Goal: Check status: Check status

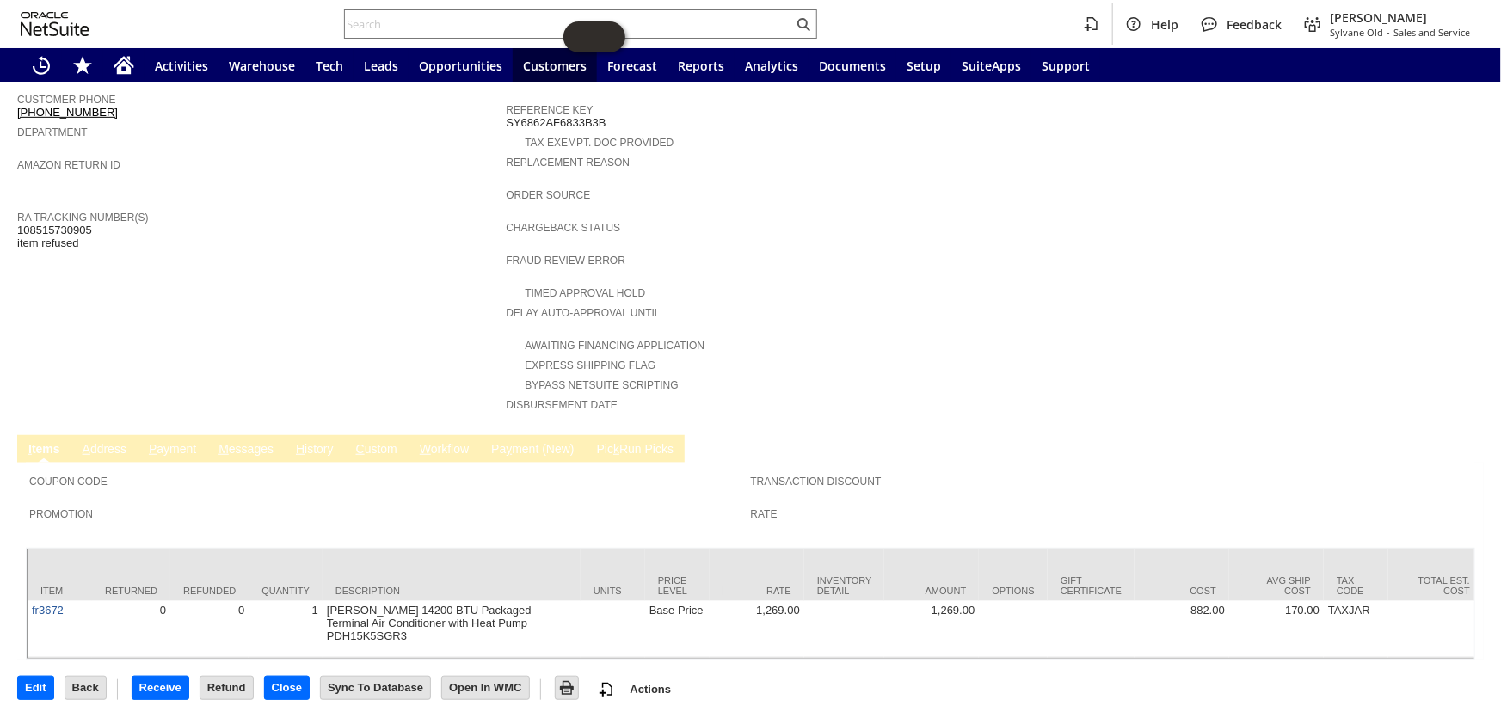
scroll to position [507, 0]
click at [322, 441] on link "H istory" at bounding box center [315, 449] width 46 height 16
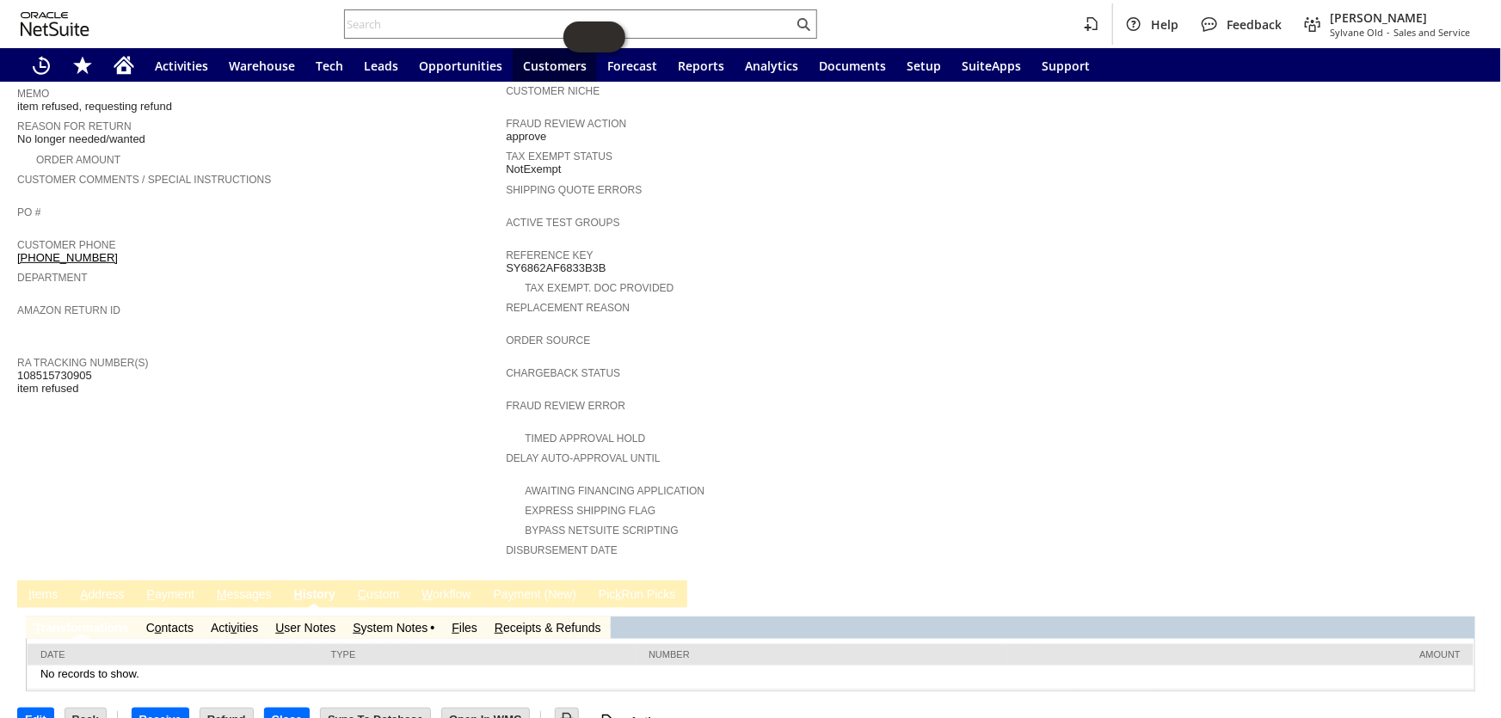
scroll to position [0, 0]
click at [386, 617] on td "S ystem Notes" at bounding box center [393, 628] width 99 height 22
click at [396, 621] on link "S ystem Notes" at bounding box center [390, 628] width 75 height 14
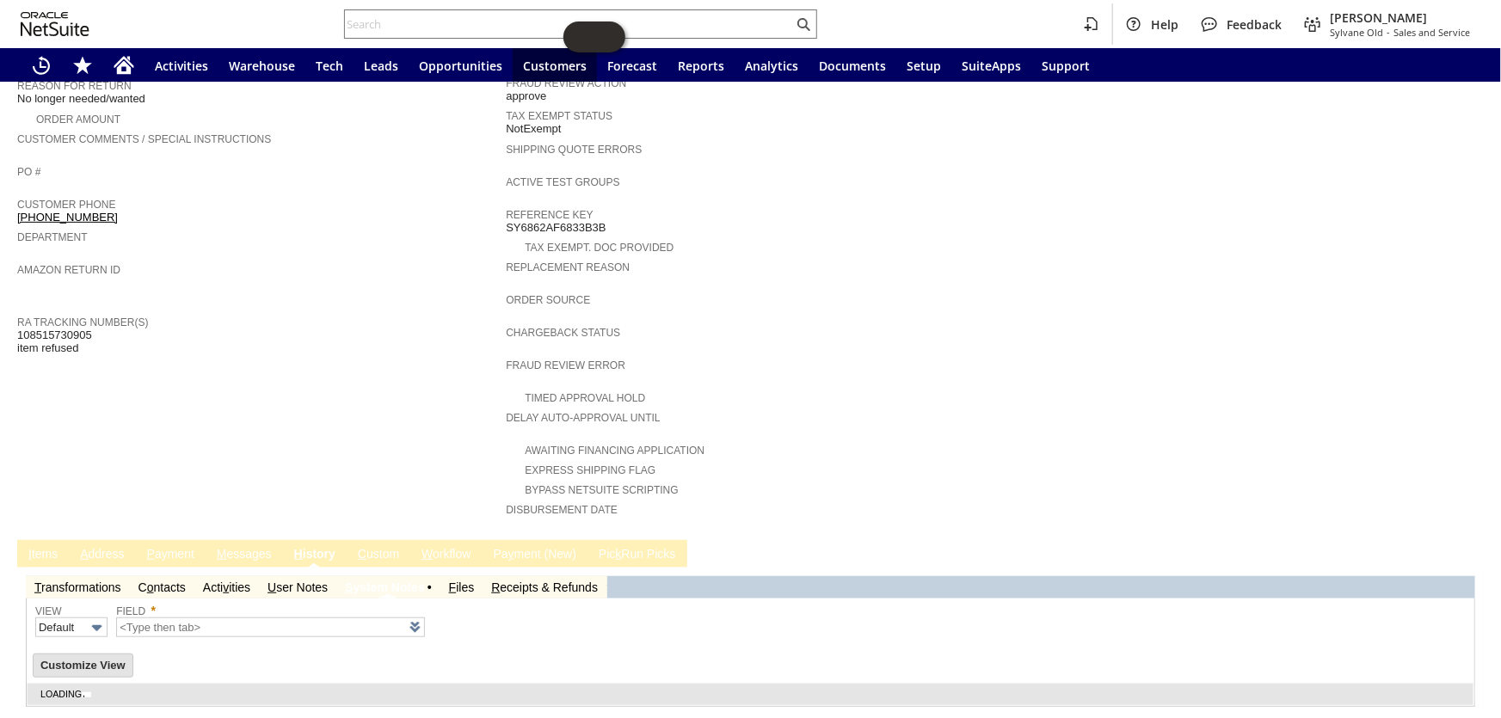
scroll to position [417, 0]
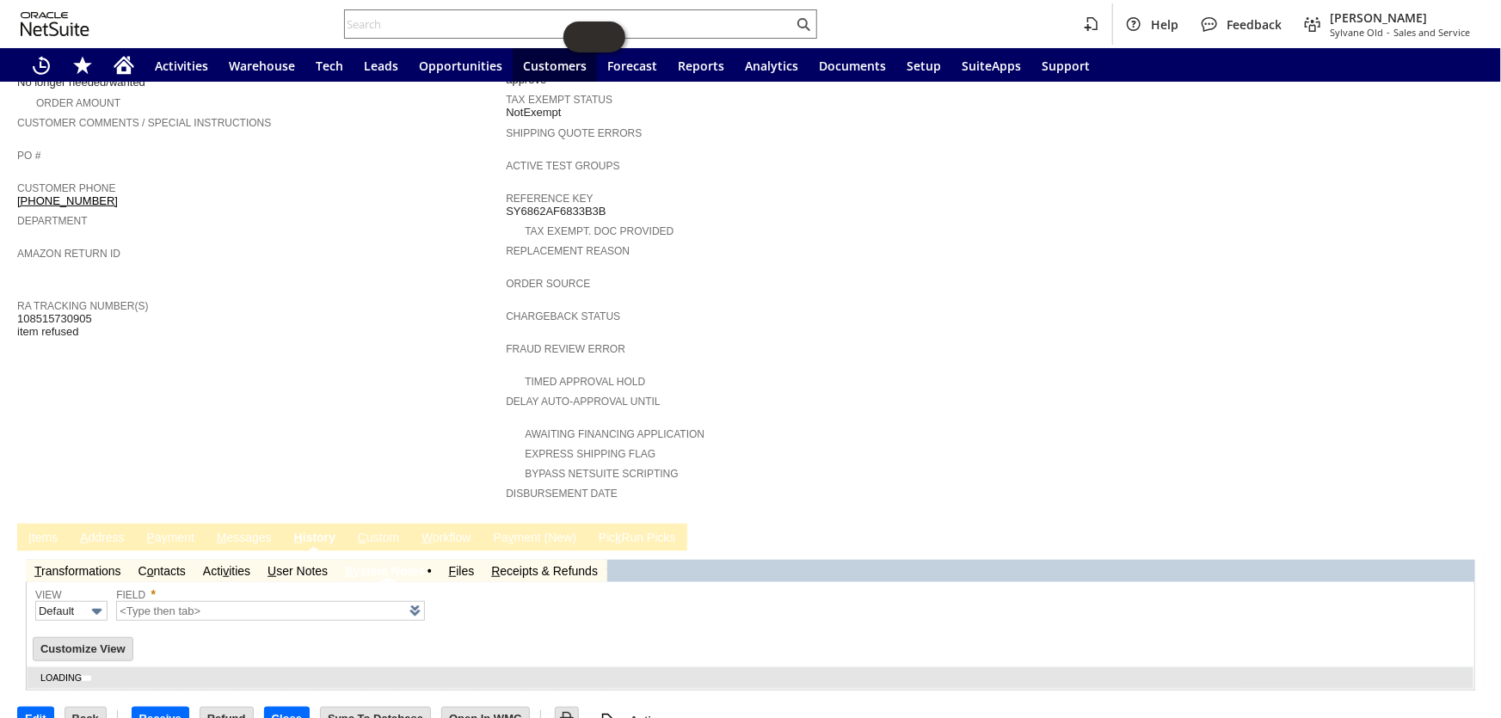
type input "1 to 25 of 79"
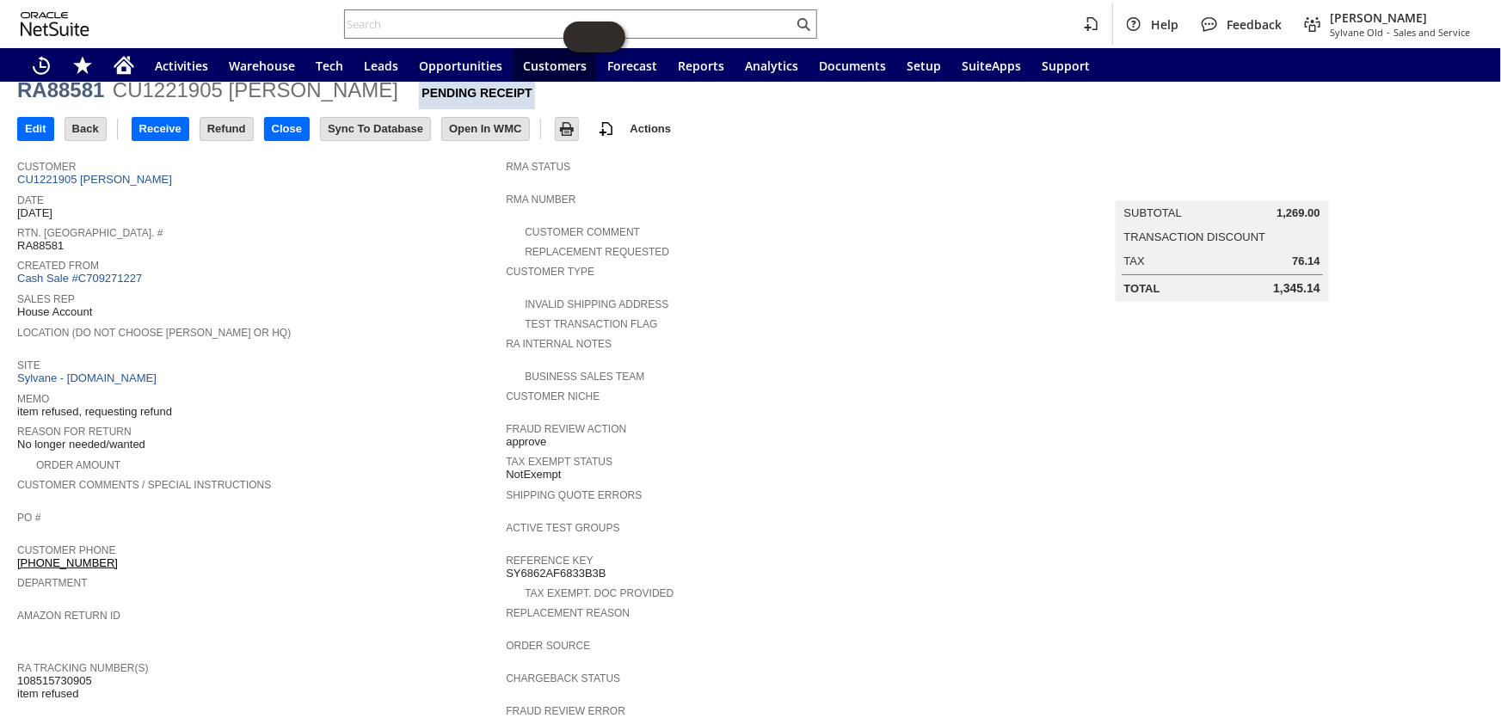
scroll to position [77, 0]
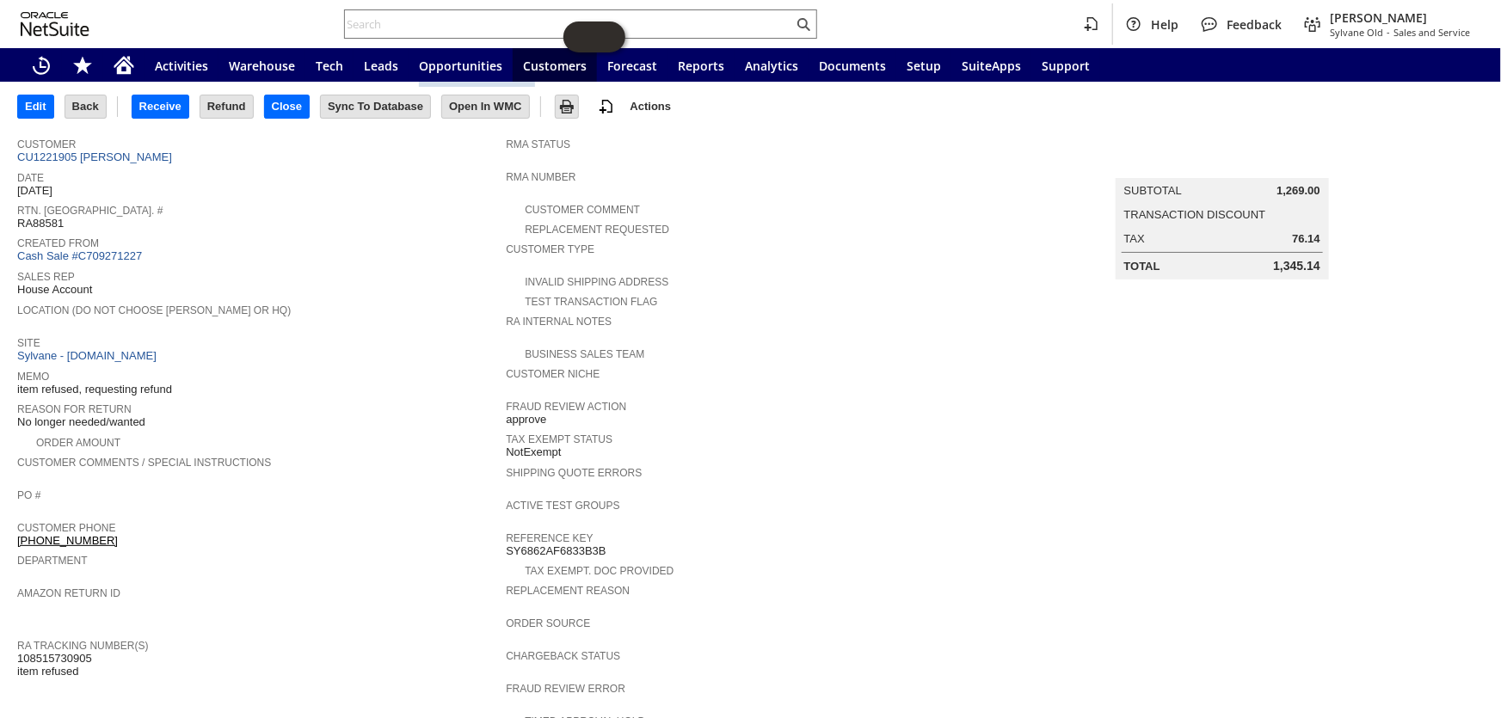
click at [59, 652] on span "108515730905 item refused" at bounding box center [54, 665] width 75 height 27
copy span "108515730905"
click at [119, 157] on link "CU1221905 [PERSON_NAME]" at bounding box center [96, 157] width 159 height 13
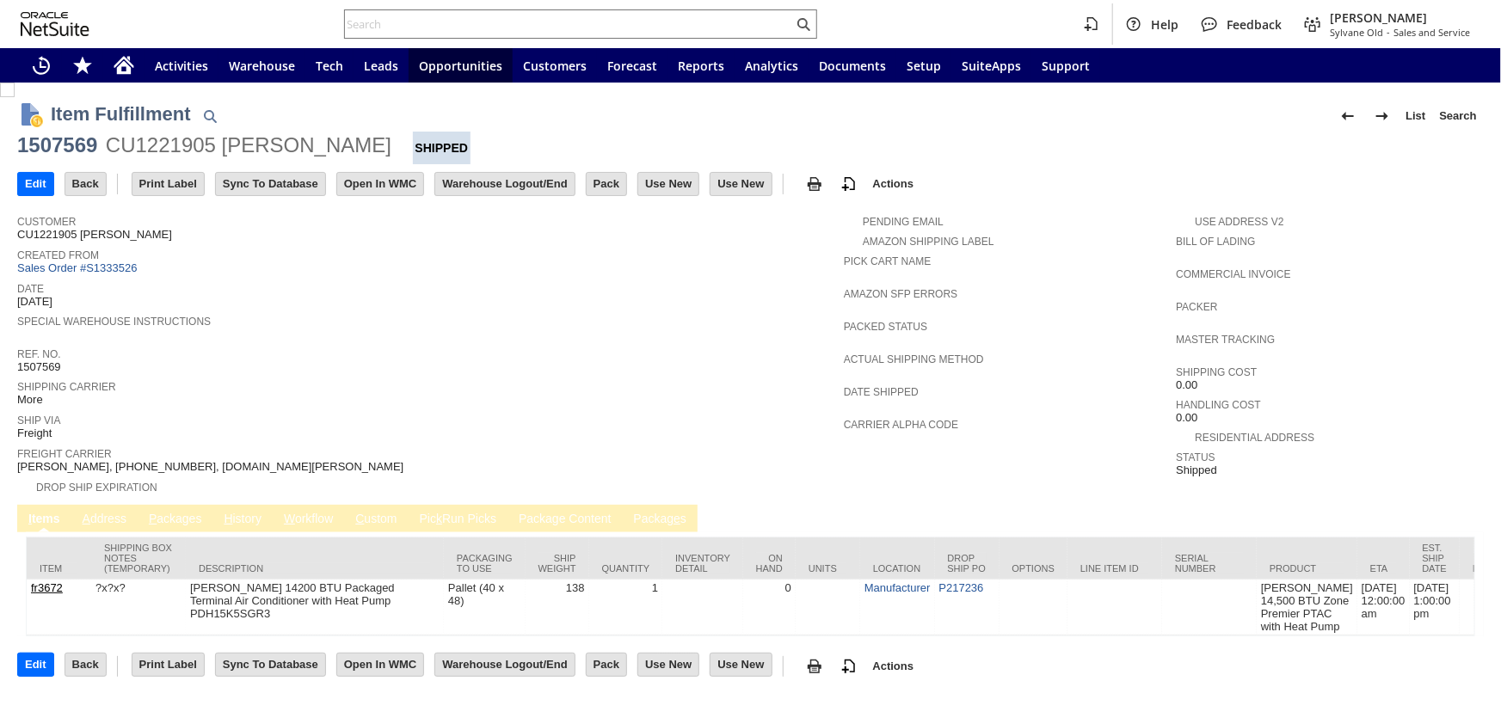
click at [175, 512] on link "P ackages" at bounding box center [175, 520] width 62 height 16
click at [178, 512] on link "P ackages" at bounding box center [175, 520] width 62 height 16
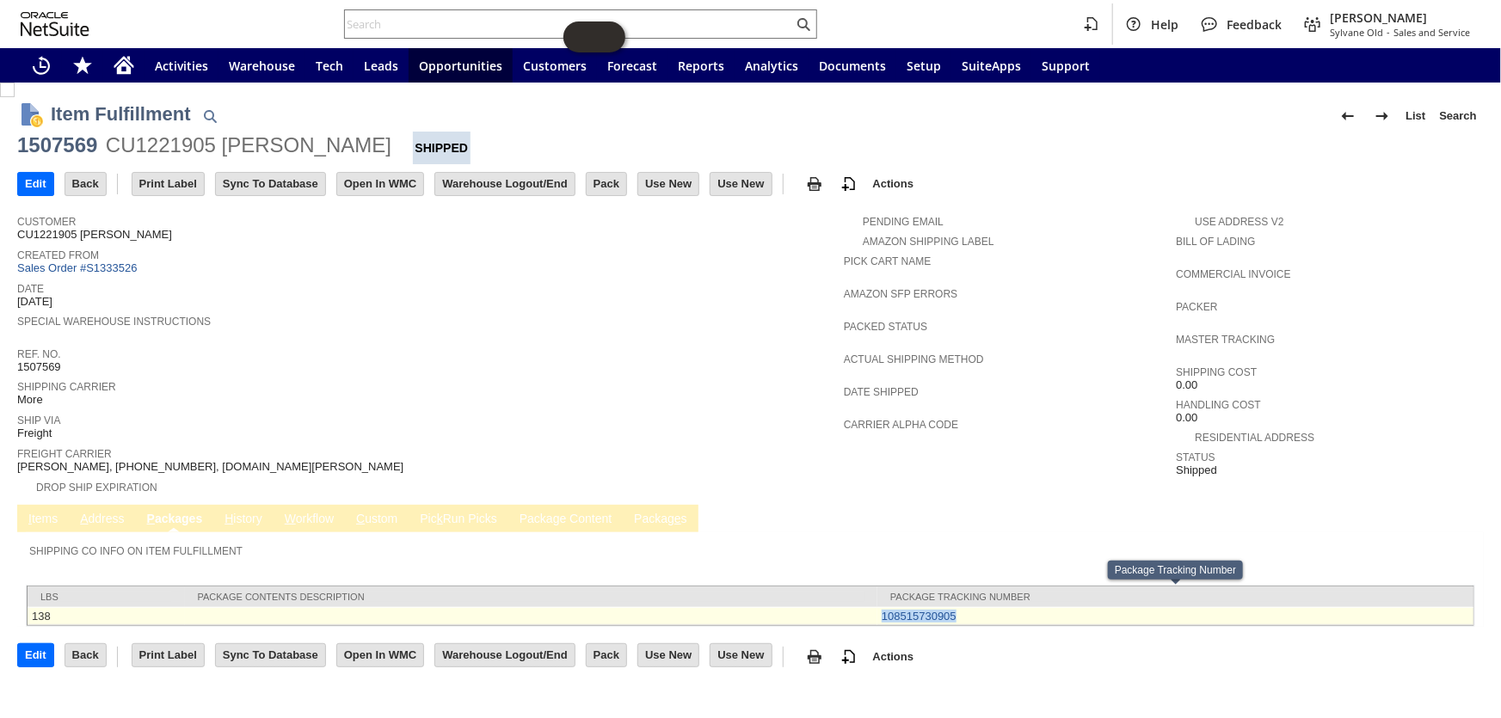
drag, startPoint x: 972, startPoint y: 597, endPoint x: 880, endPoint y: 603, distance: 92.2
click at [880, 607] on td "108515730905" at bounding box center [1175, 616] width 596 height 18
copy link "108515730905"
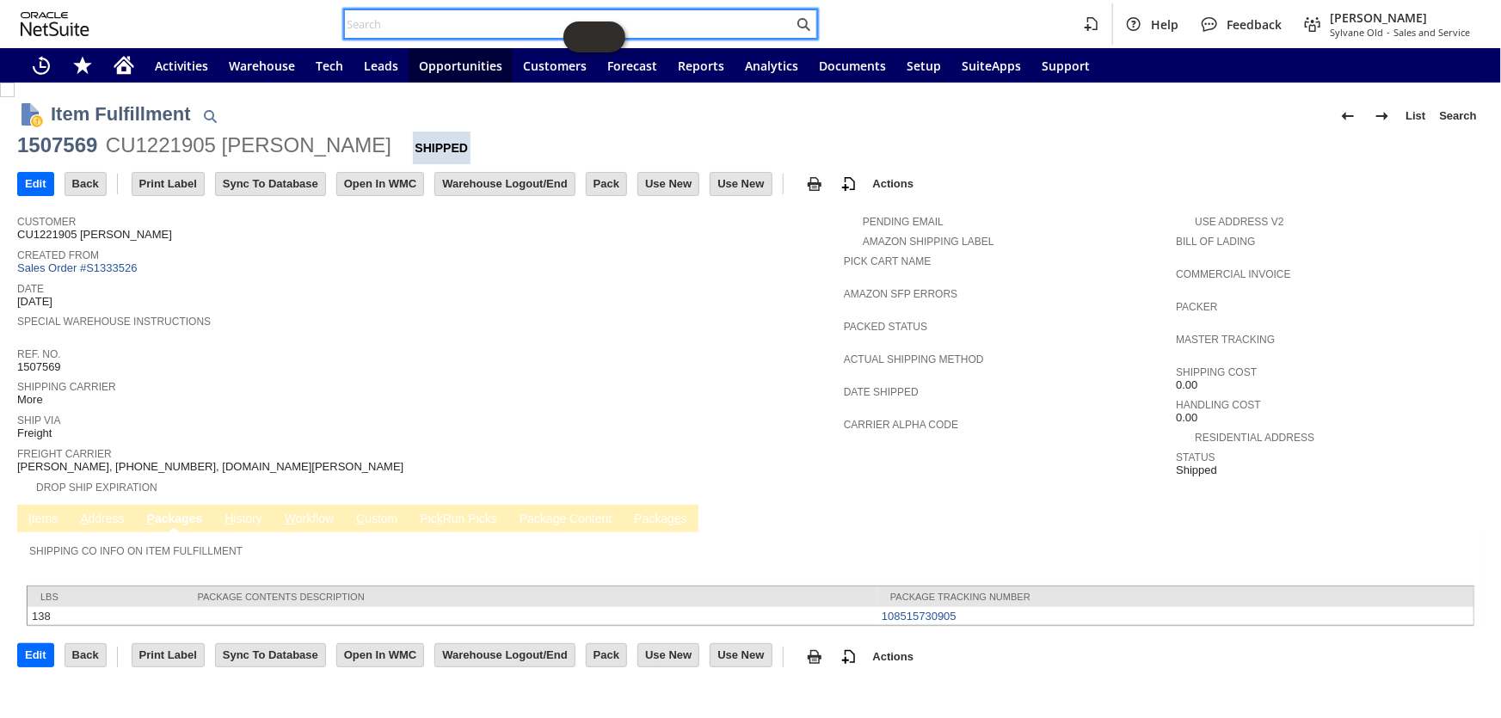
click at [419, 21] on input "text" at bounding box center [569, 24] width 448 height 21
paste input "RA88581"
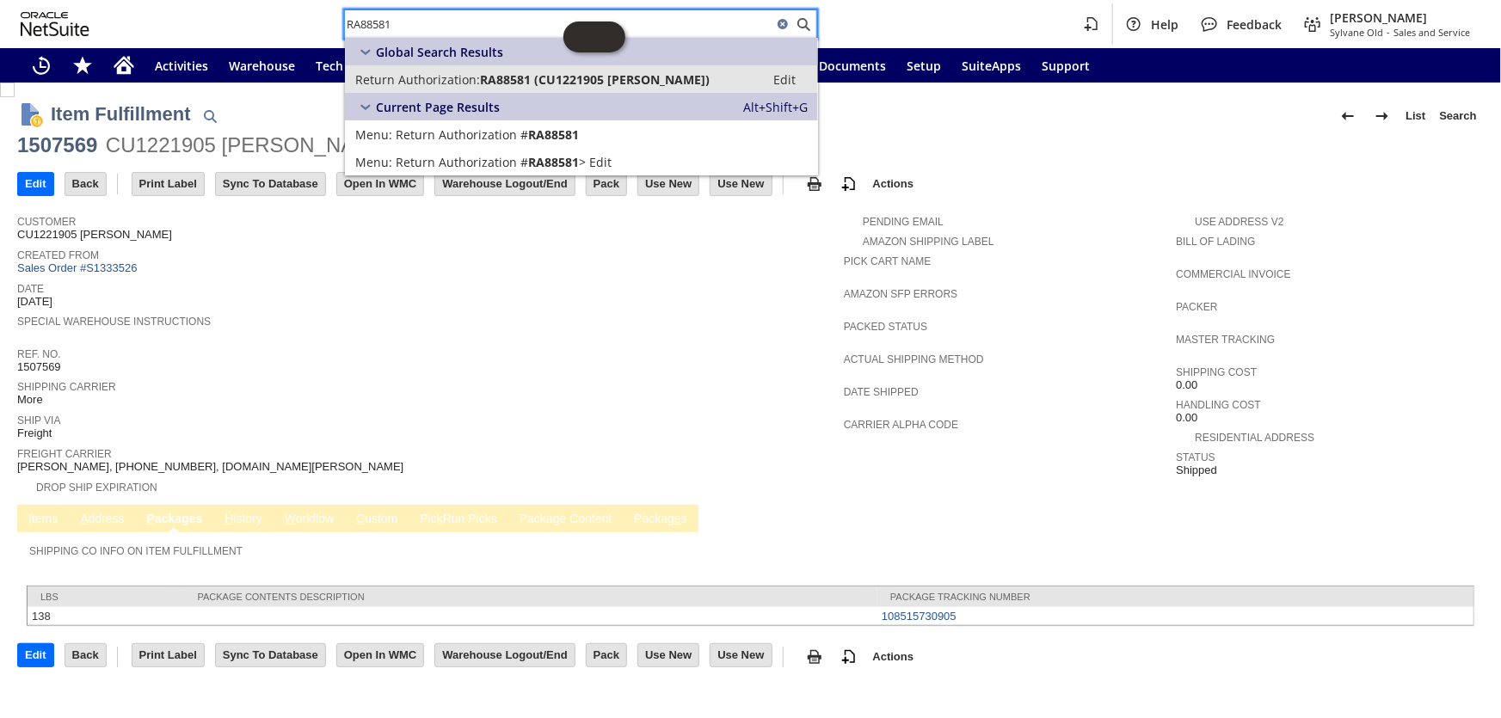
type input "RA88581"
click at [507, 78] on span "RA88581 (CU1221905 Paul Stroud)" at bounding box center [595, 79] width 230 height 16
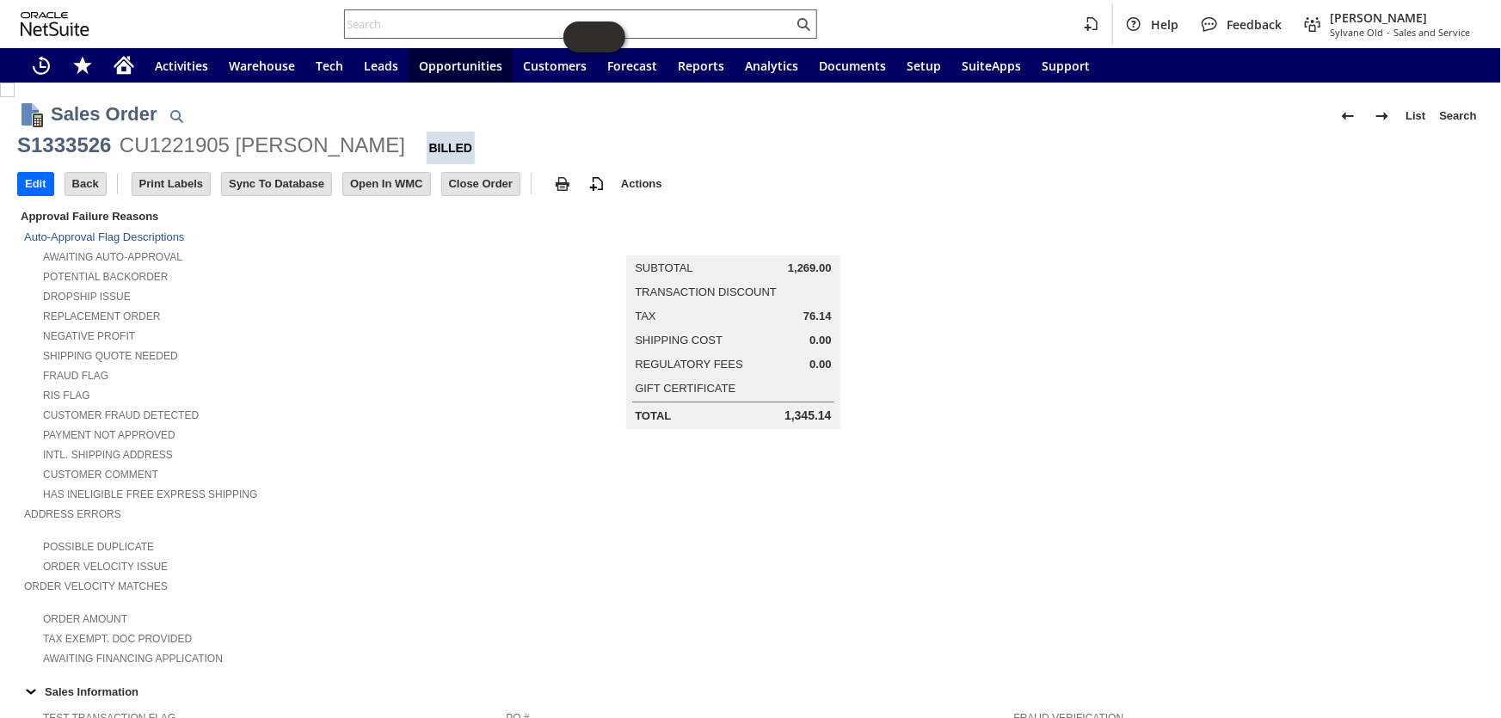
click at [503, 27] on input "text" at bounding box center [569, 24] width 448 height 21
paste input "P217665"
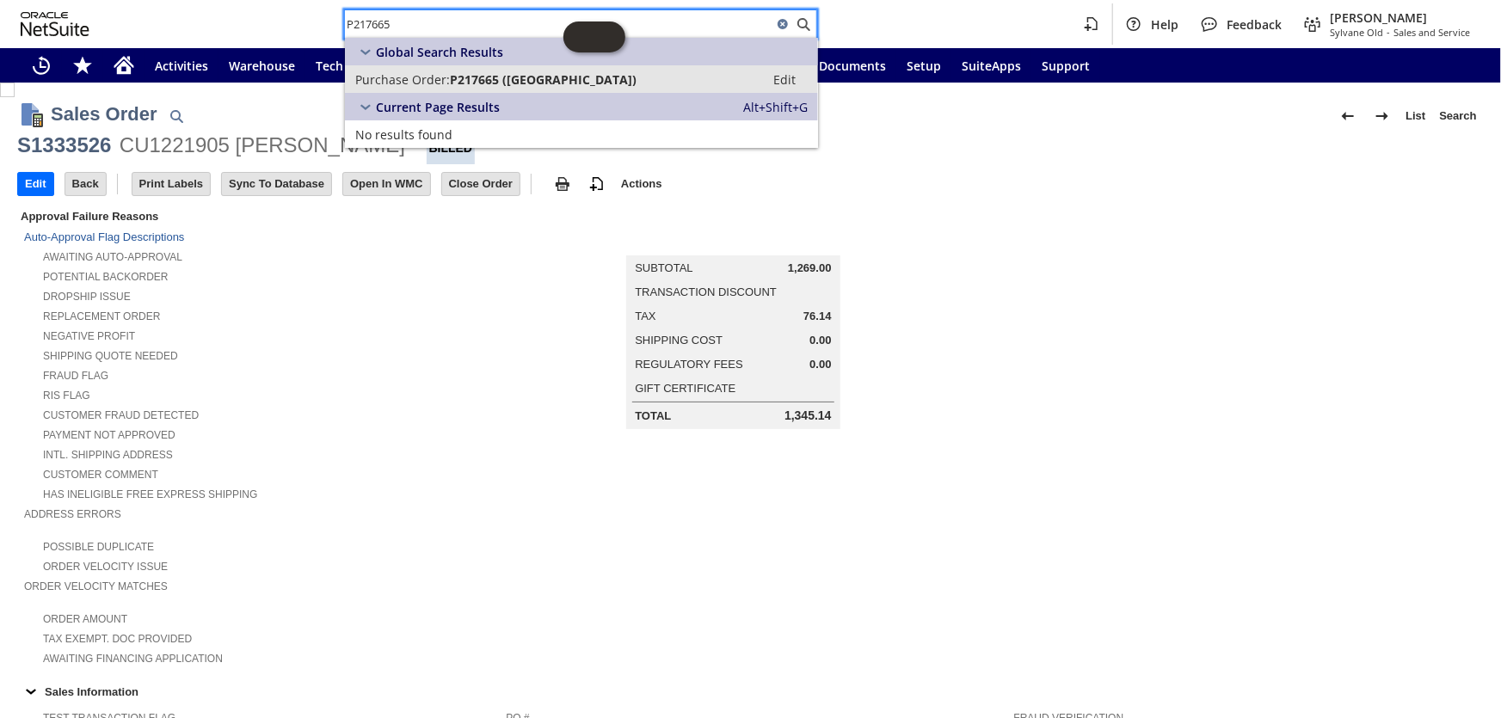
type input "P217665"
click at [513, 68] on link "Purchase Order: P217665 (Senville) Edit" at bounding box center [581, 79] width 473 height 28
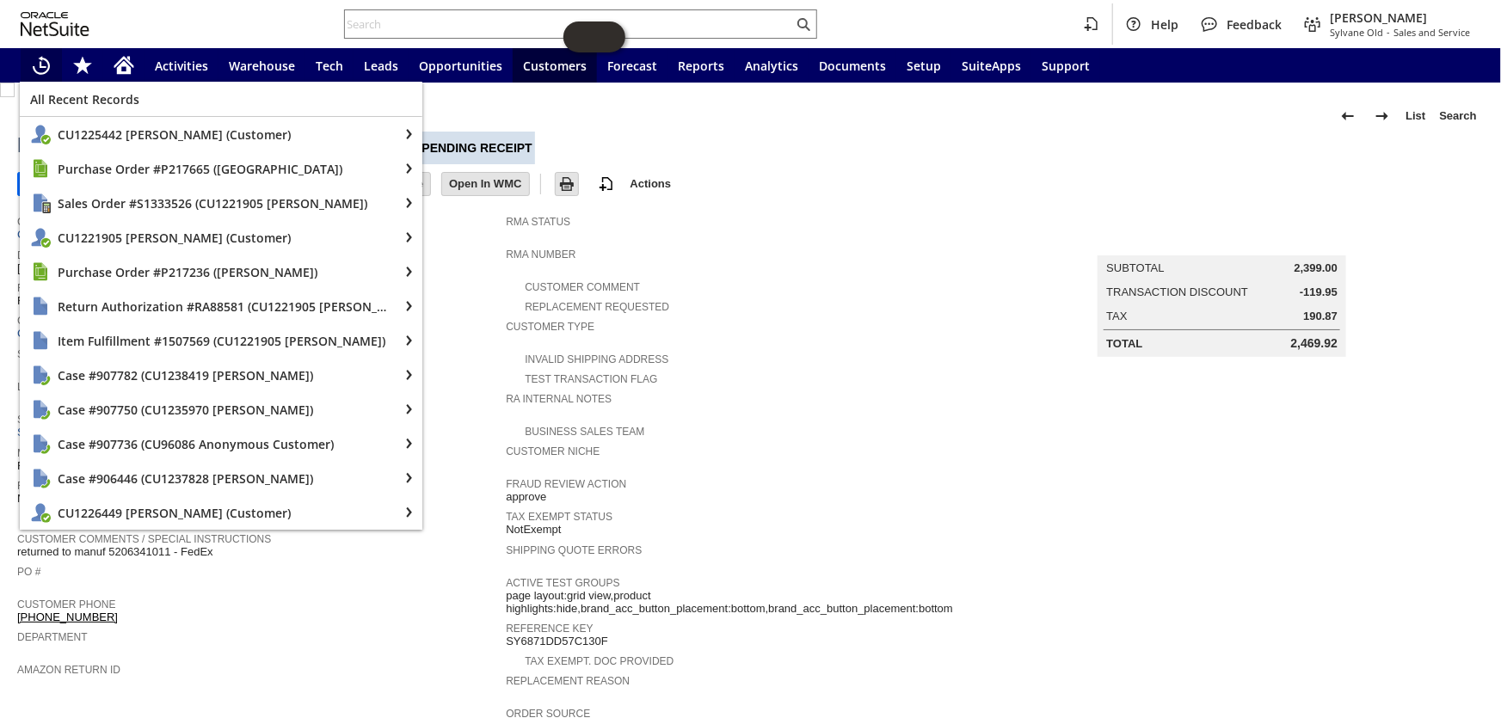
click at [45, 69] on icon "Recent Records" at bounding box center [41, 65] width 21 height 21
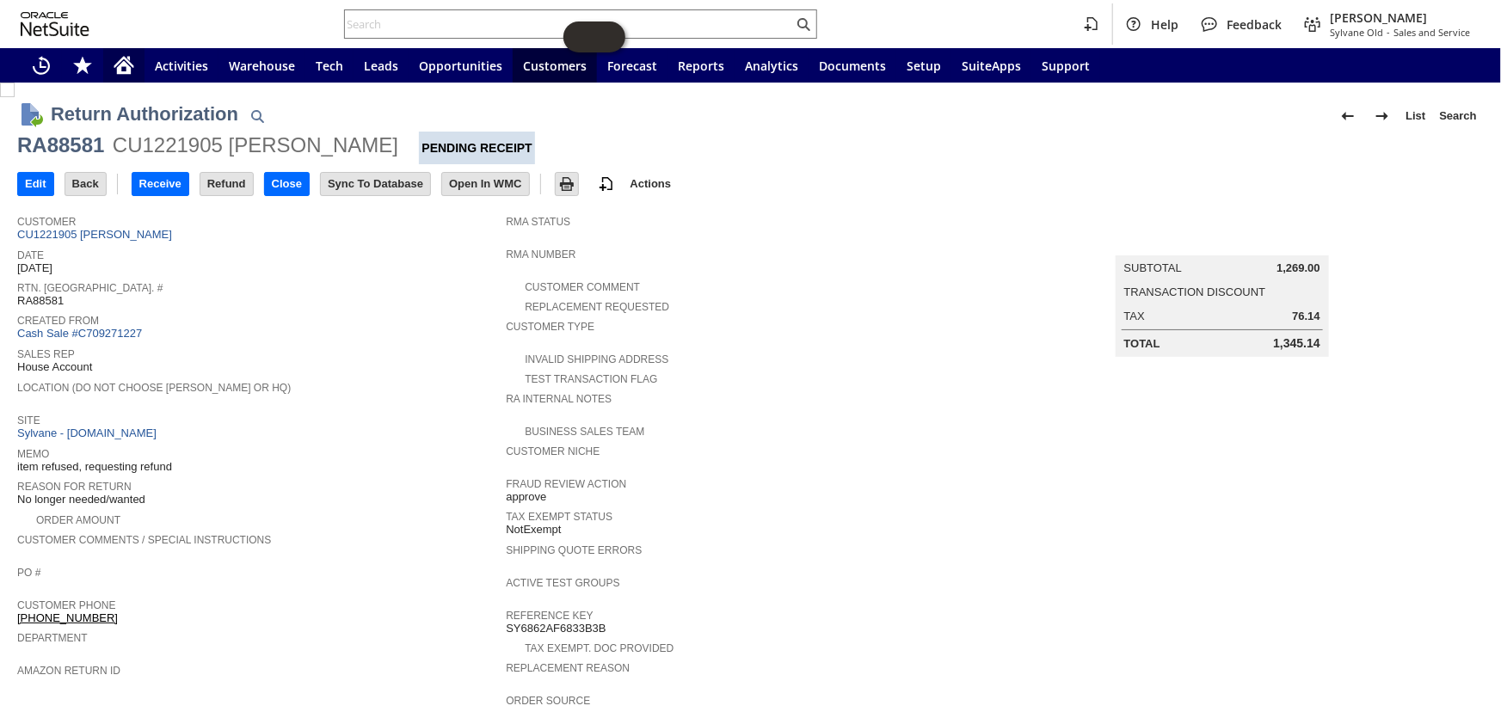
click at [118, 71] on icon "Home" at bounding box center [124, 67] width 14 height 13
